Goal: Information Seeking & Learning: Understand process/instructions

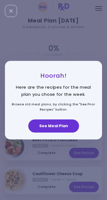
click at [66, 127] on button "See Meal Plan" at bounding box center [53, 125] width 51 height 13
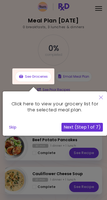
click at [101, 97] on icon "Close" at bounding box center [101, 97] width 4 height 4
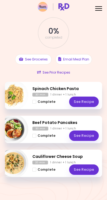
scroll to position [26, 0]
click at [98, 10] on div at bounding box center [98, 10] width 7 height 1
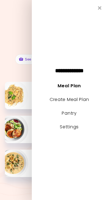
click at [101, 5] on div "**********" at bounding box center [69, 100] width 75 height 200
click at [100, 10] on icon "Close" at bounding box center [100, 7] width 4 height 5
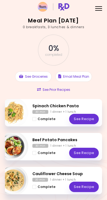
click at [11, 147] on img "Info - Beef Potato Pancakes" at bounding box center [13, 146] width 30 height 30
select select "*"
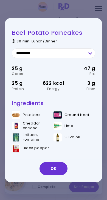
click at [48, 170] on button "OK" at bounding box center [53, 168] width 28 height 13
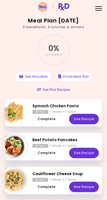
click at [79, 152] on link "See Recipe" at bounding box center [84, 153] width 30 height 10
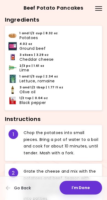
scroll to position [161, 0]
